Goal: Information Seeking & Learning: Learn about a topic

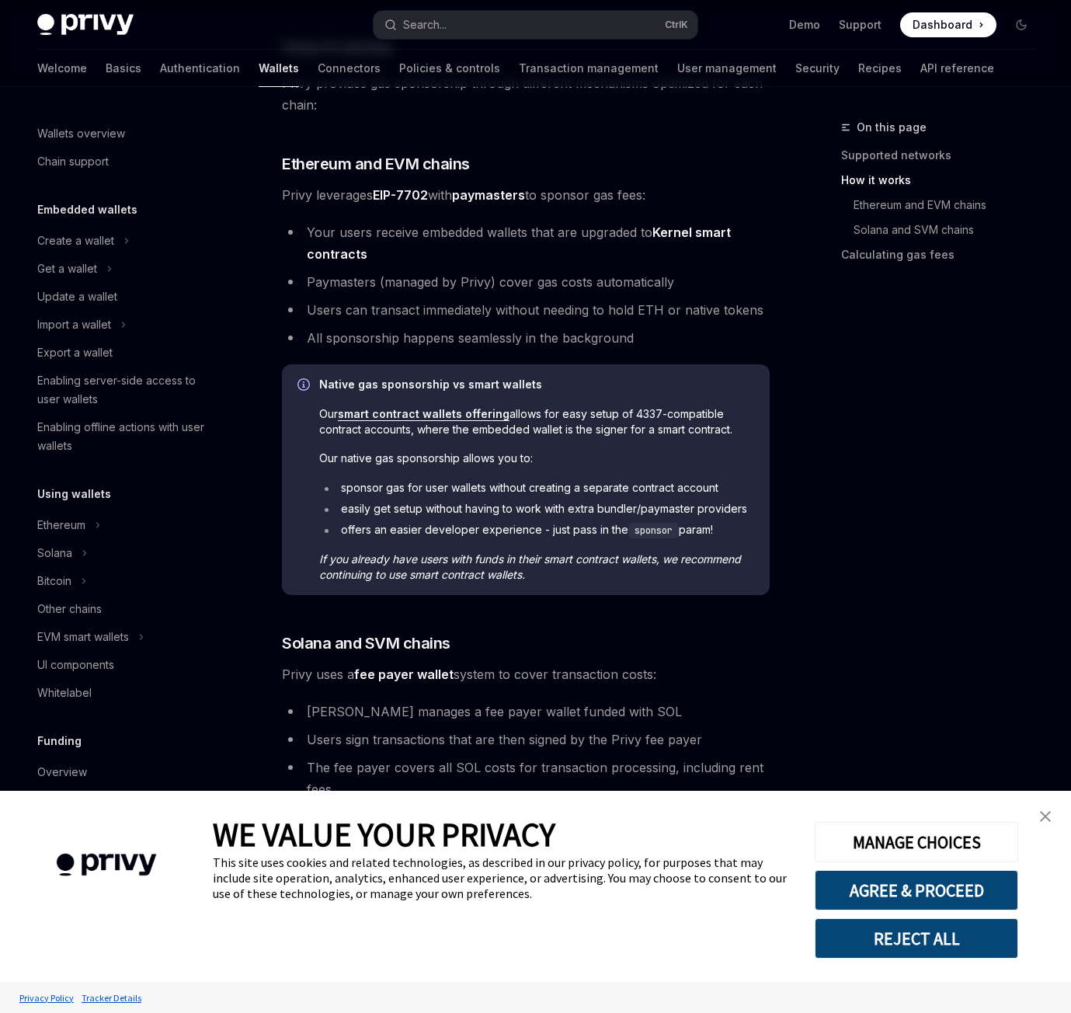
scroll to position [322, 0]
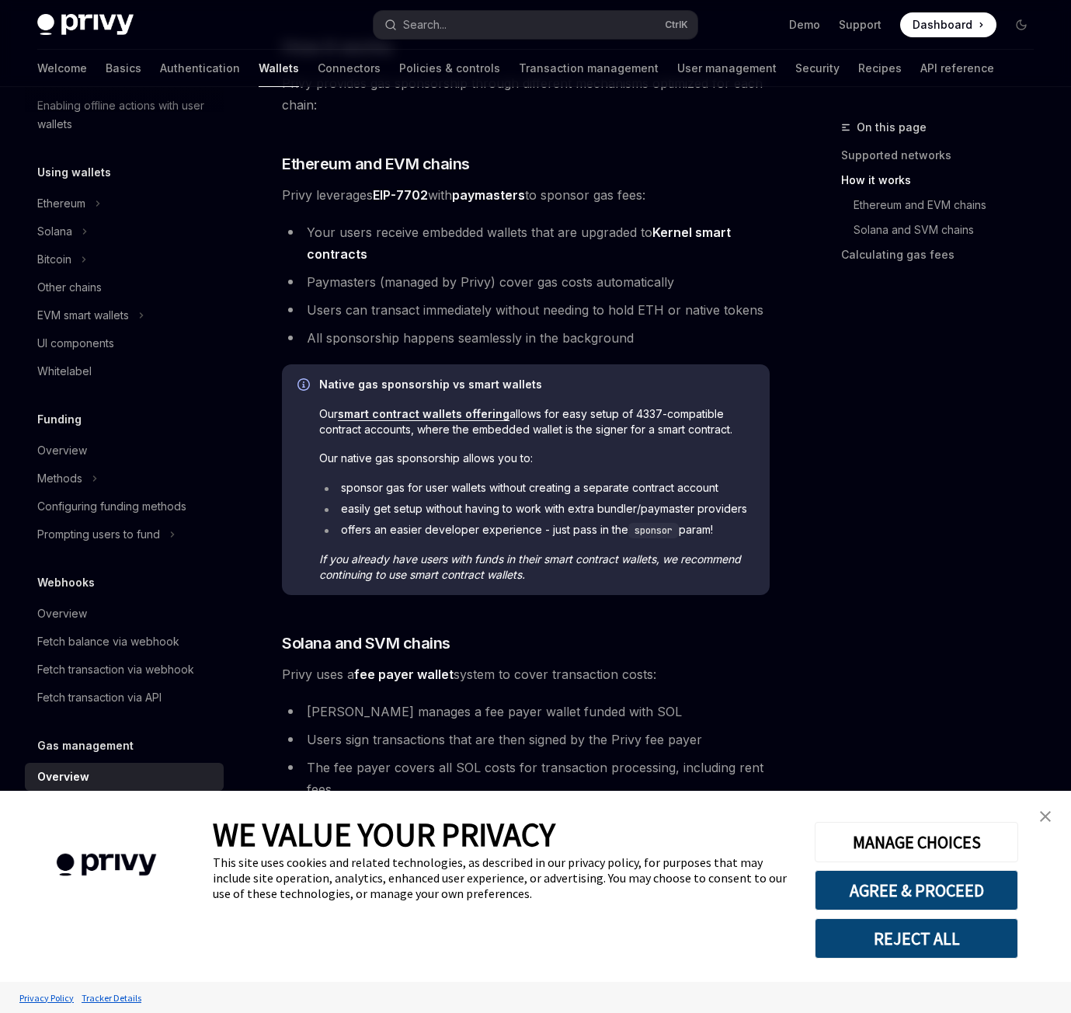
click at [1059, 813] on link "close banner" at bounding box center [1045, 816] width 31 height 31
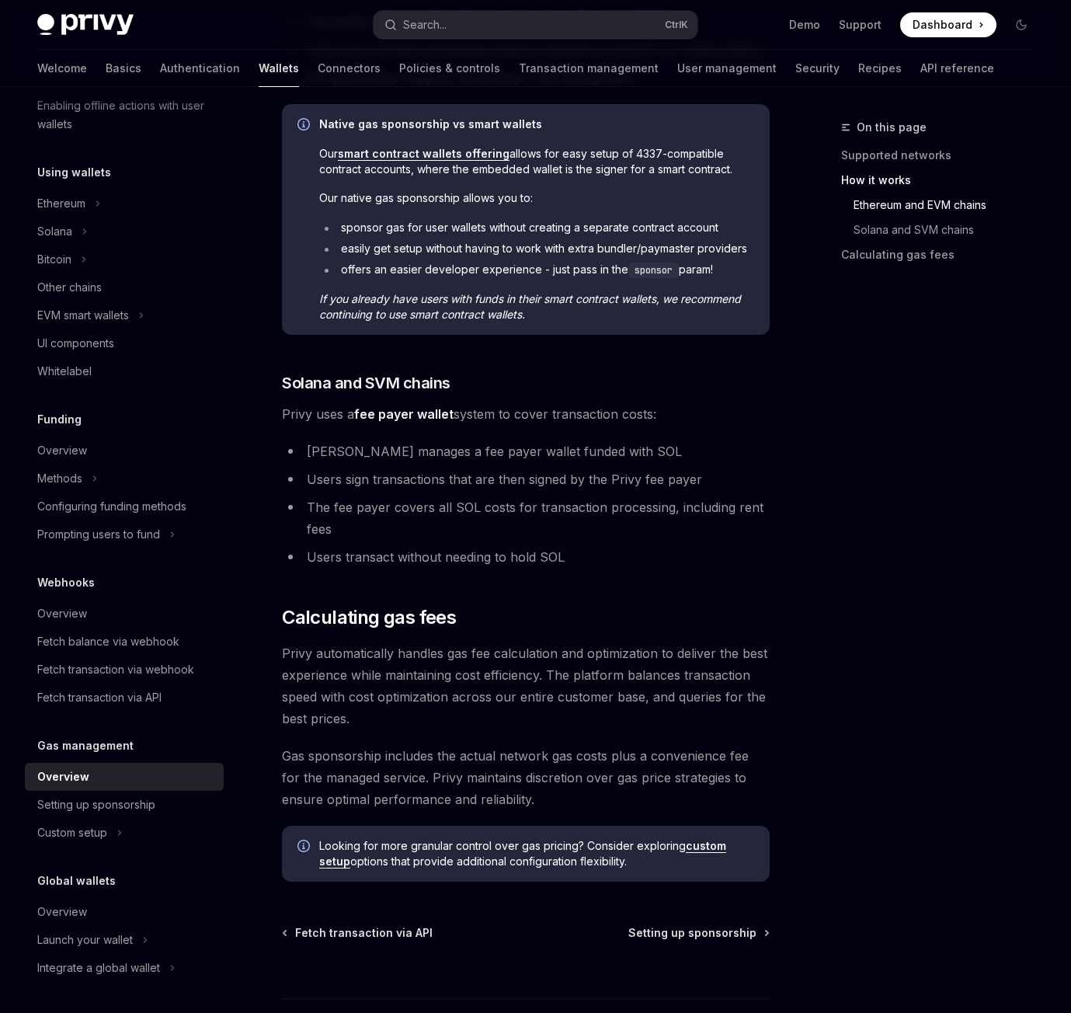
scroll to position [799, 0]
click at [703, 673] on span "Privy automatically handles gas fee calculation and optimization to deliver the…" at bounding box center [526, 685] width 488 height 87
